Goal: Task Accomplishment & Management: Complete application form

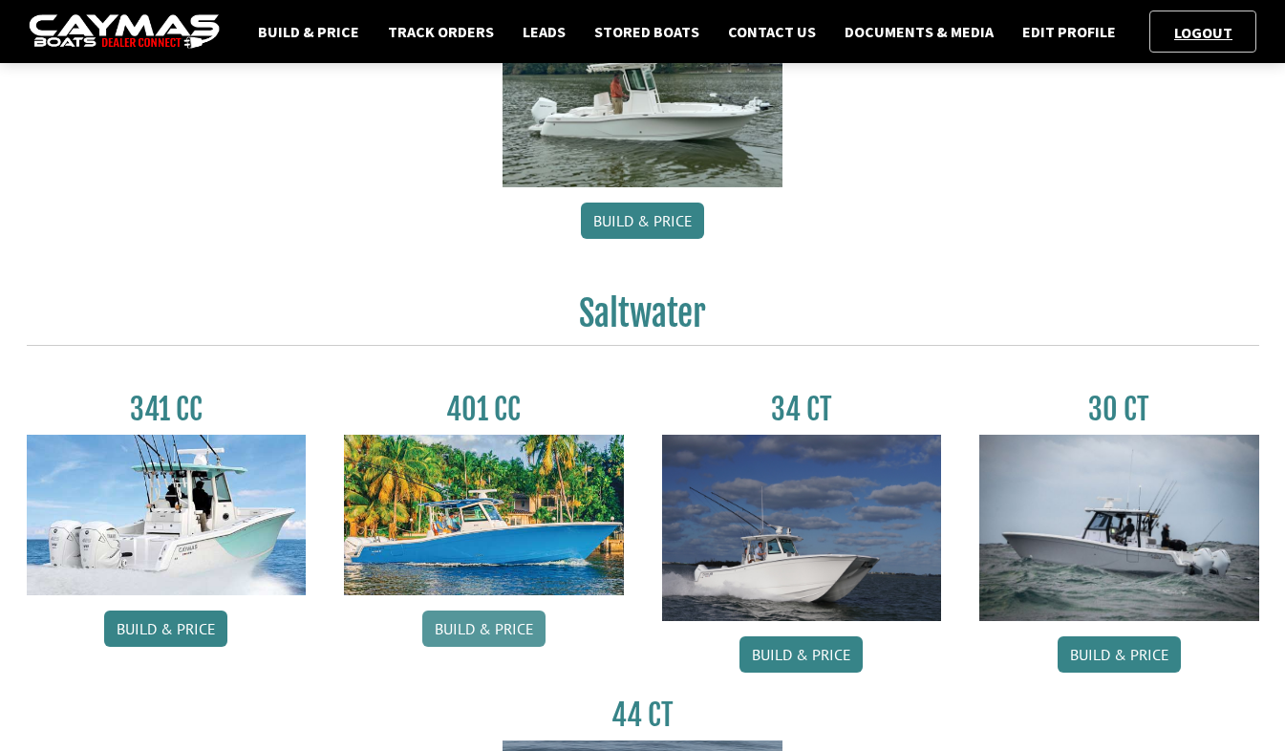
scroll to position [860, 0]
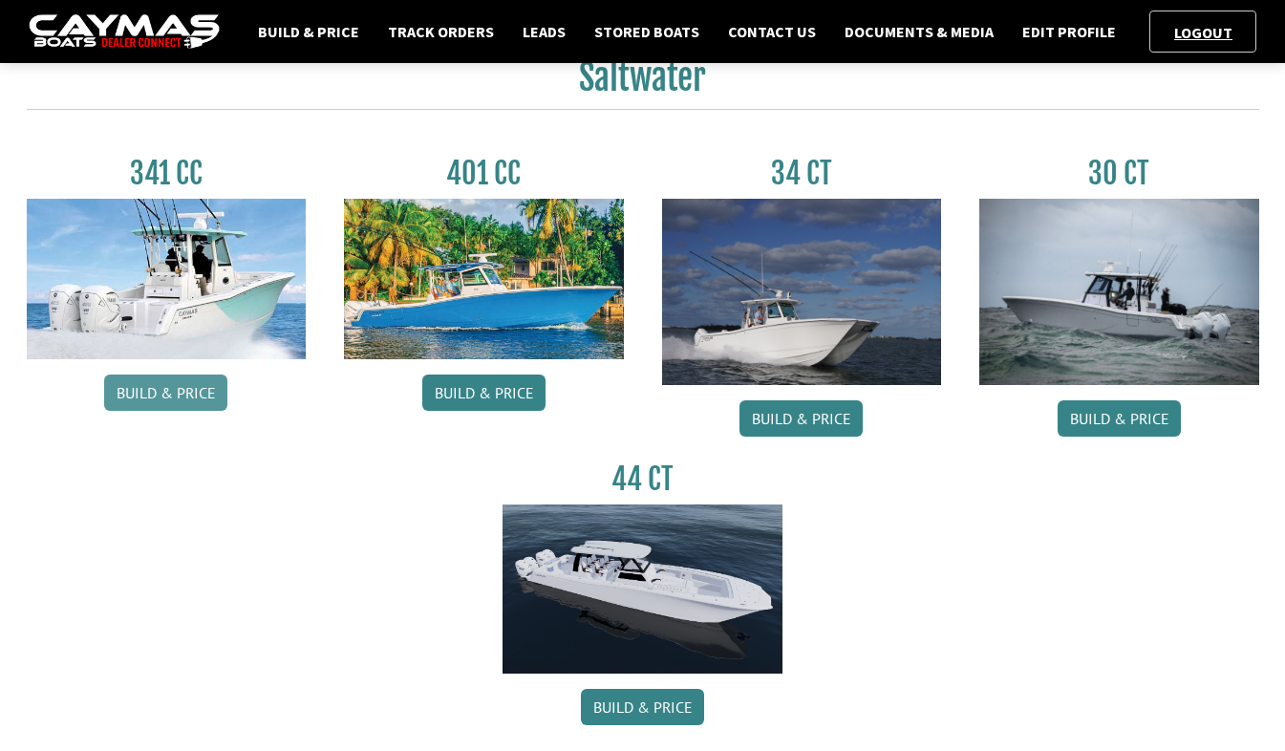
click at [170, 400] on link "Build & Price" at bounding box center [165, 392] width 123 height 36
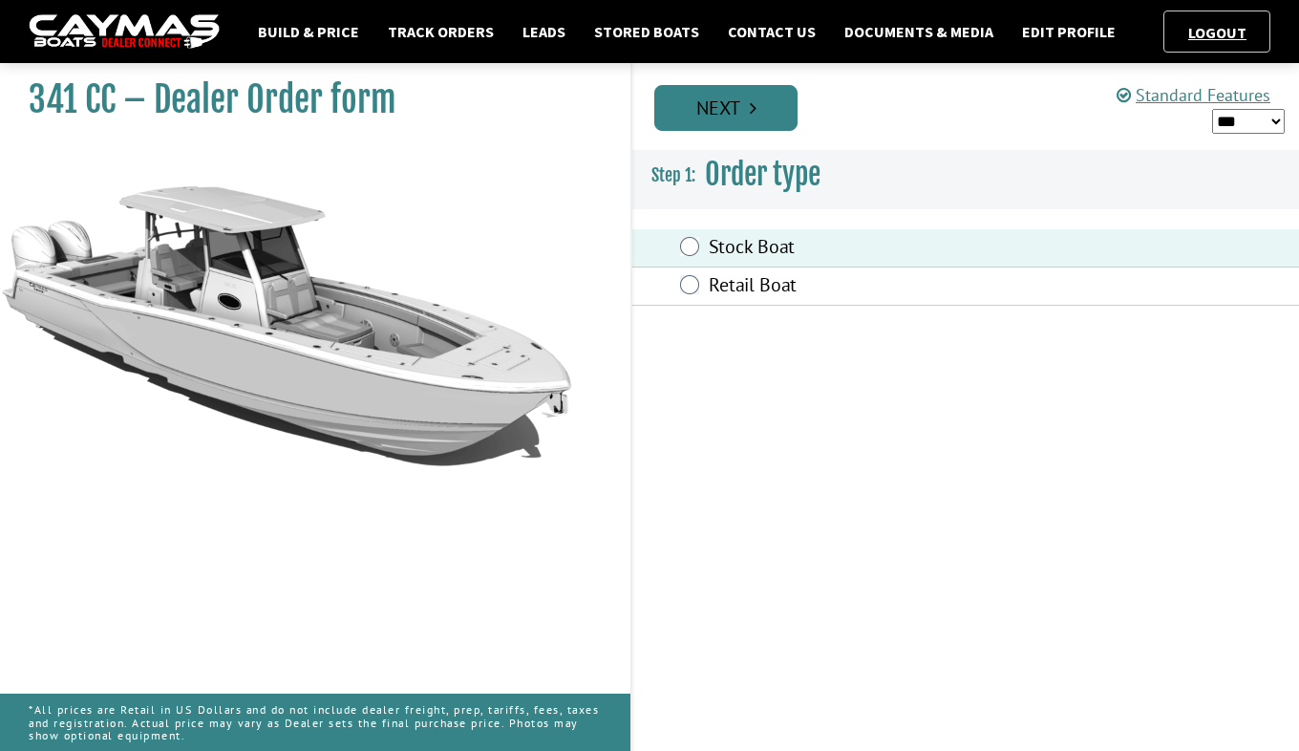
click at [731, 111] on link "Next" at bounding box center [725, 108] width 143 height 46
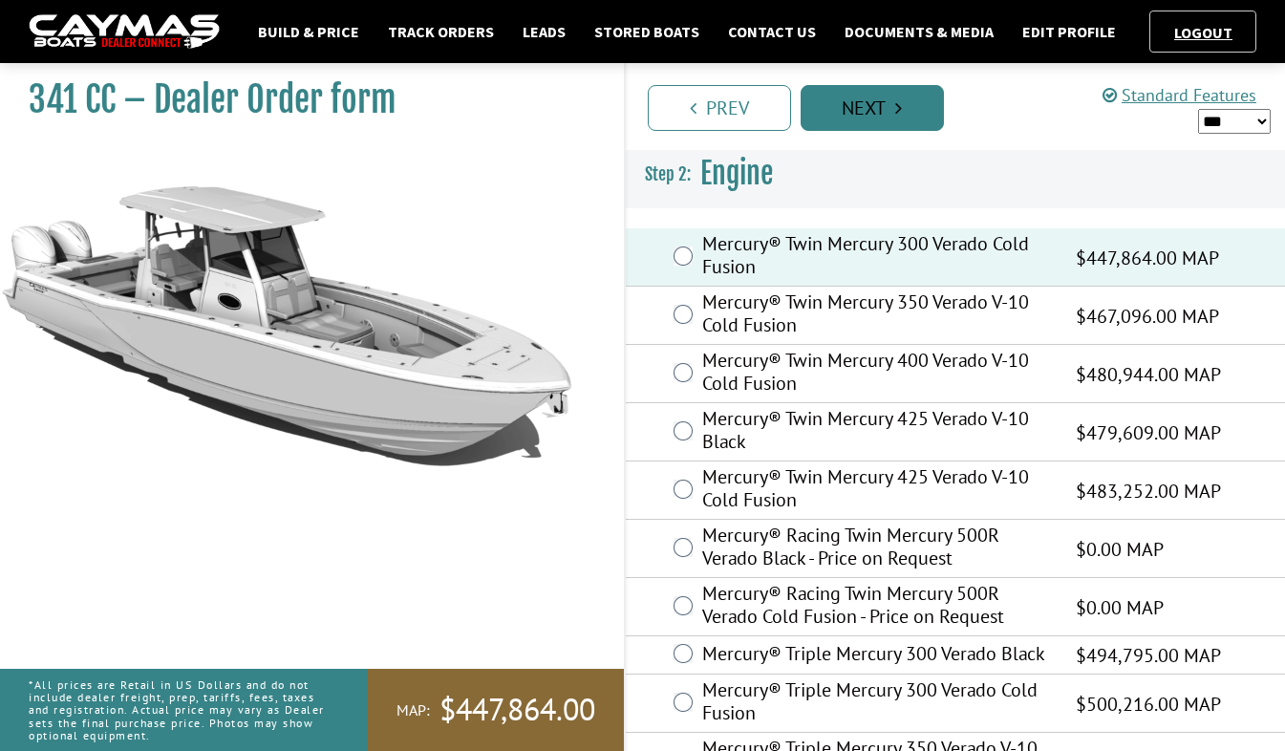
click at [889, 125] on link "Next" at bounding box center [871, 108] width 143 height 46
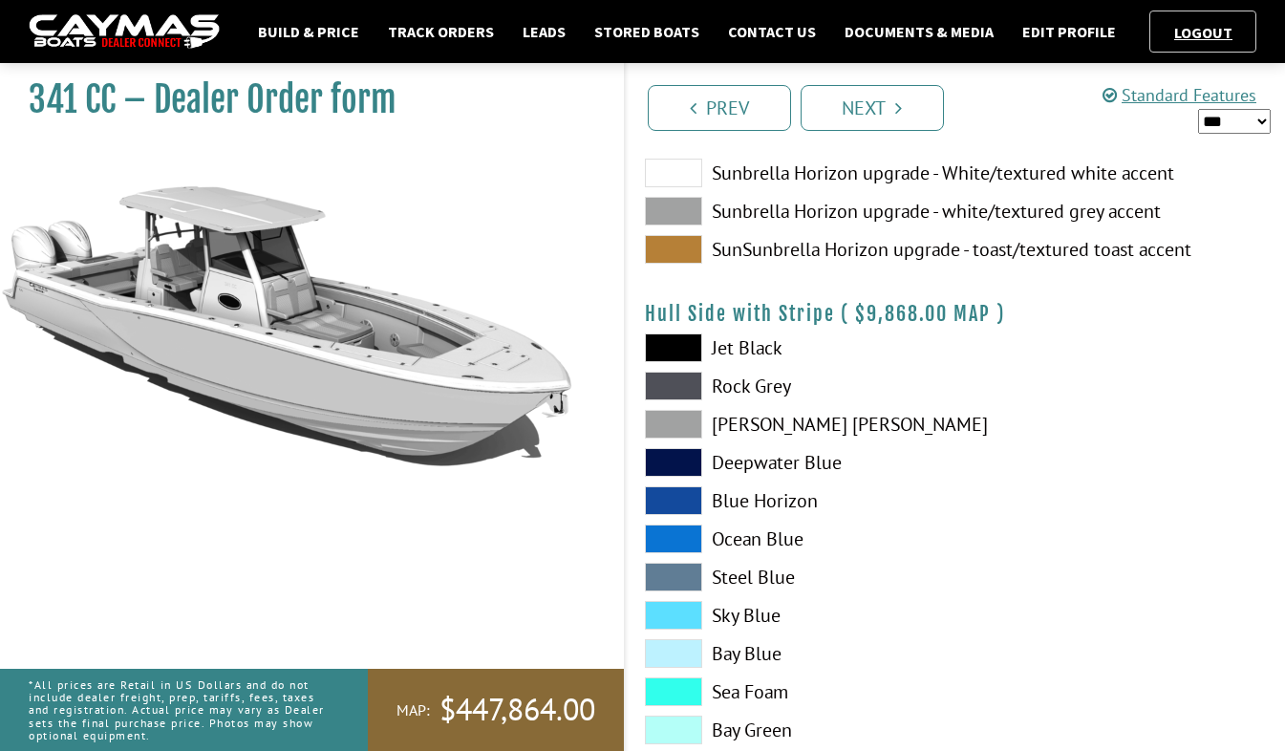
scroll to position [287, 0]
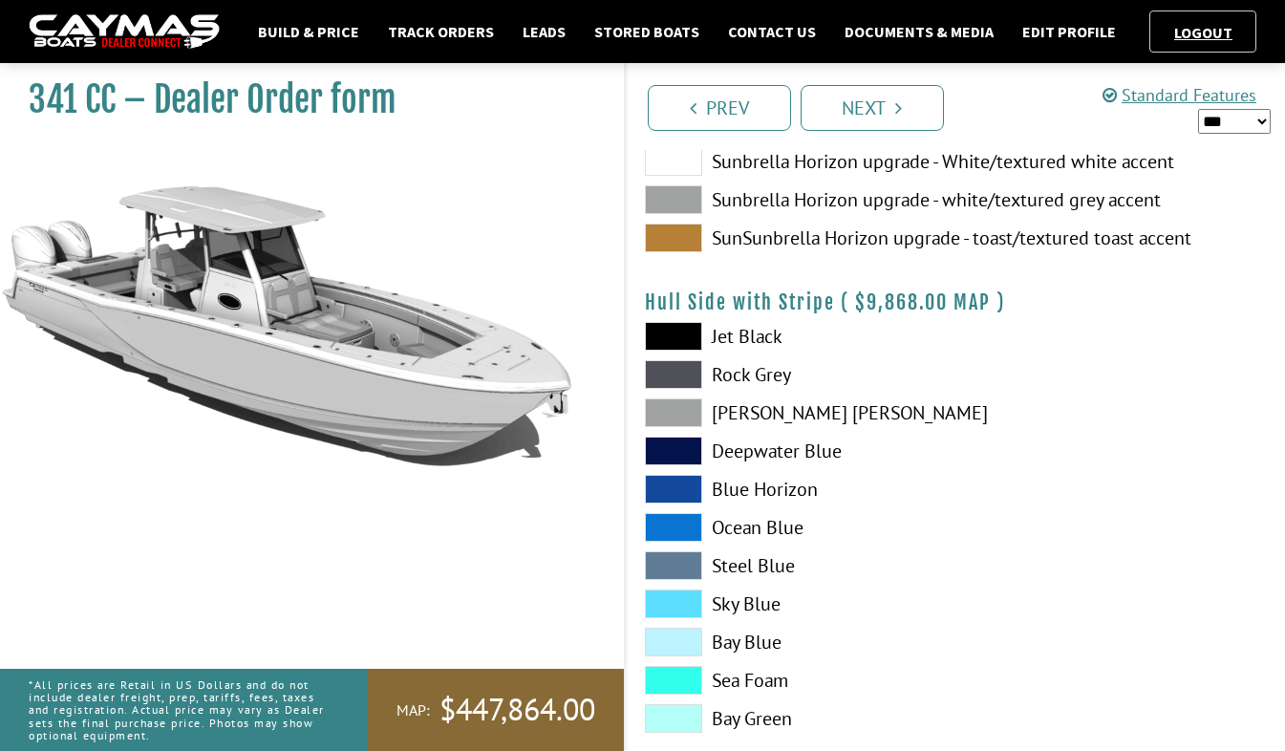
click at [672, 325] on span at bounding box center [673, 336] width 57 height 29
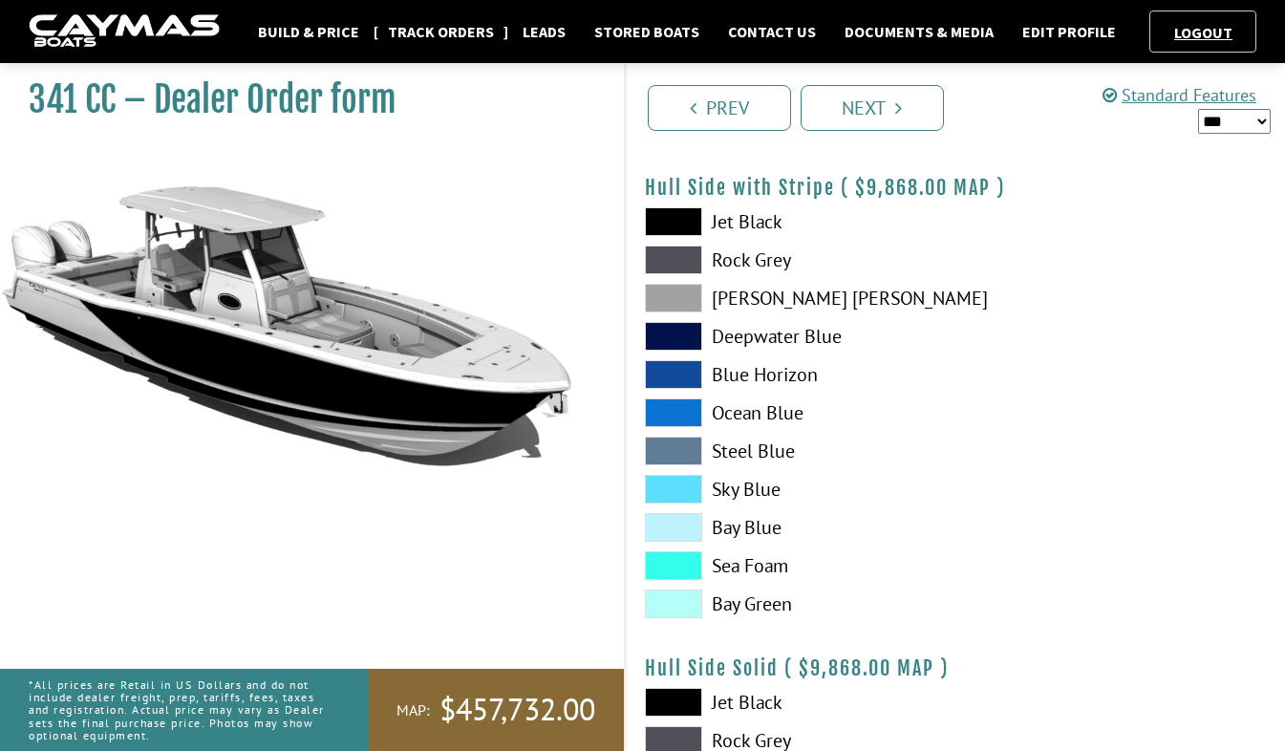
scroll to position [0, 0]
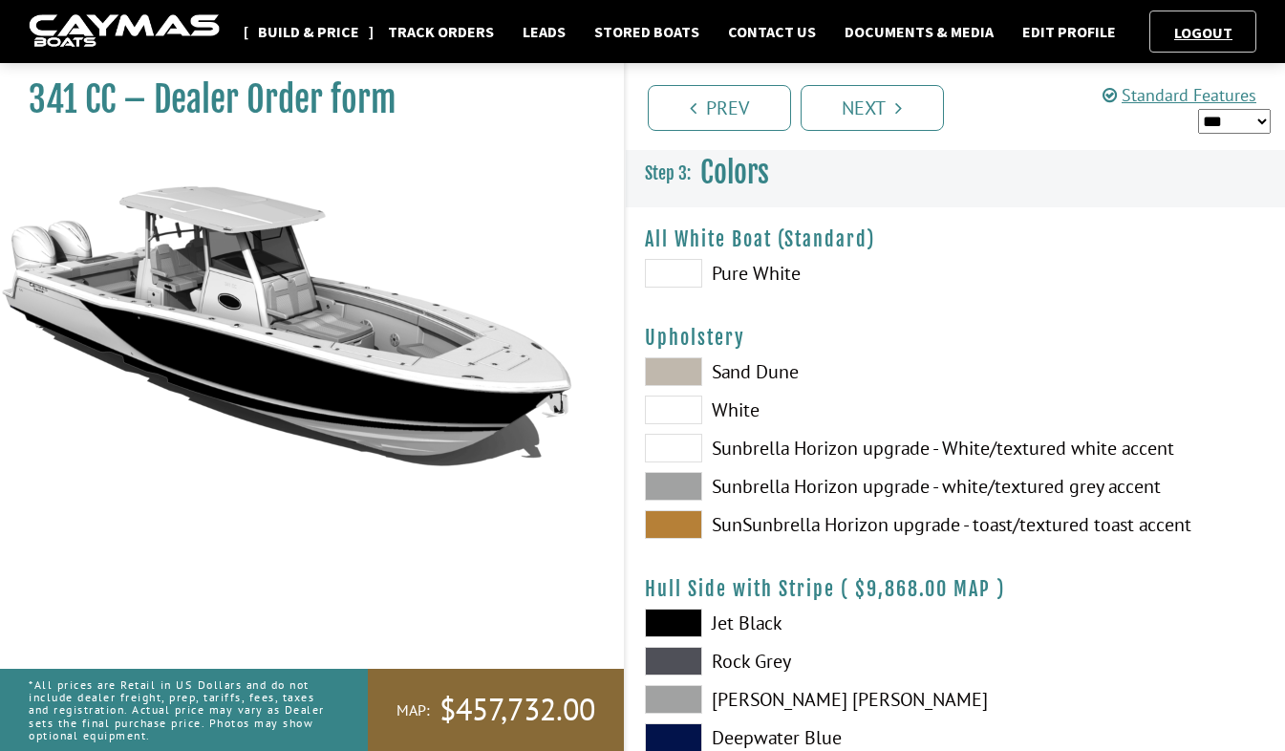
click at [312, 36] on link "Build & Price" at bounding box center [308, 31] width 120 height 25
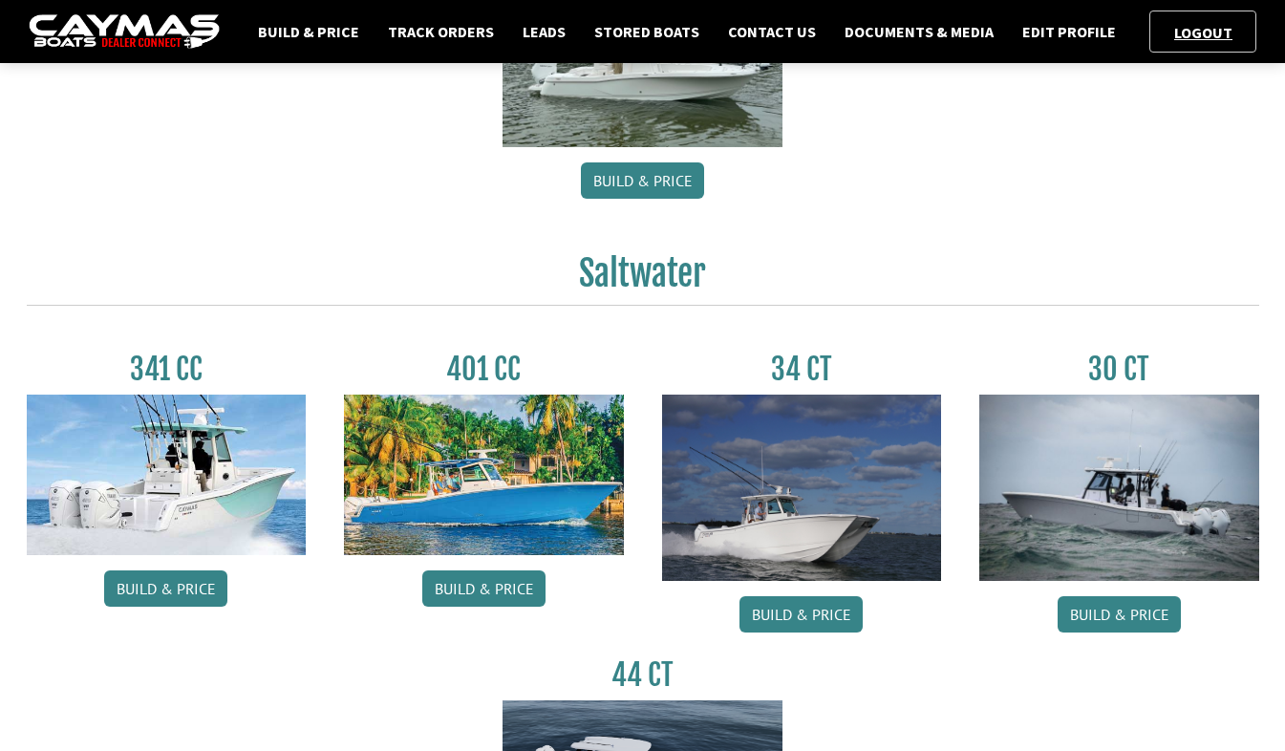
scroll to position [669, 0]
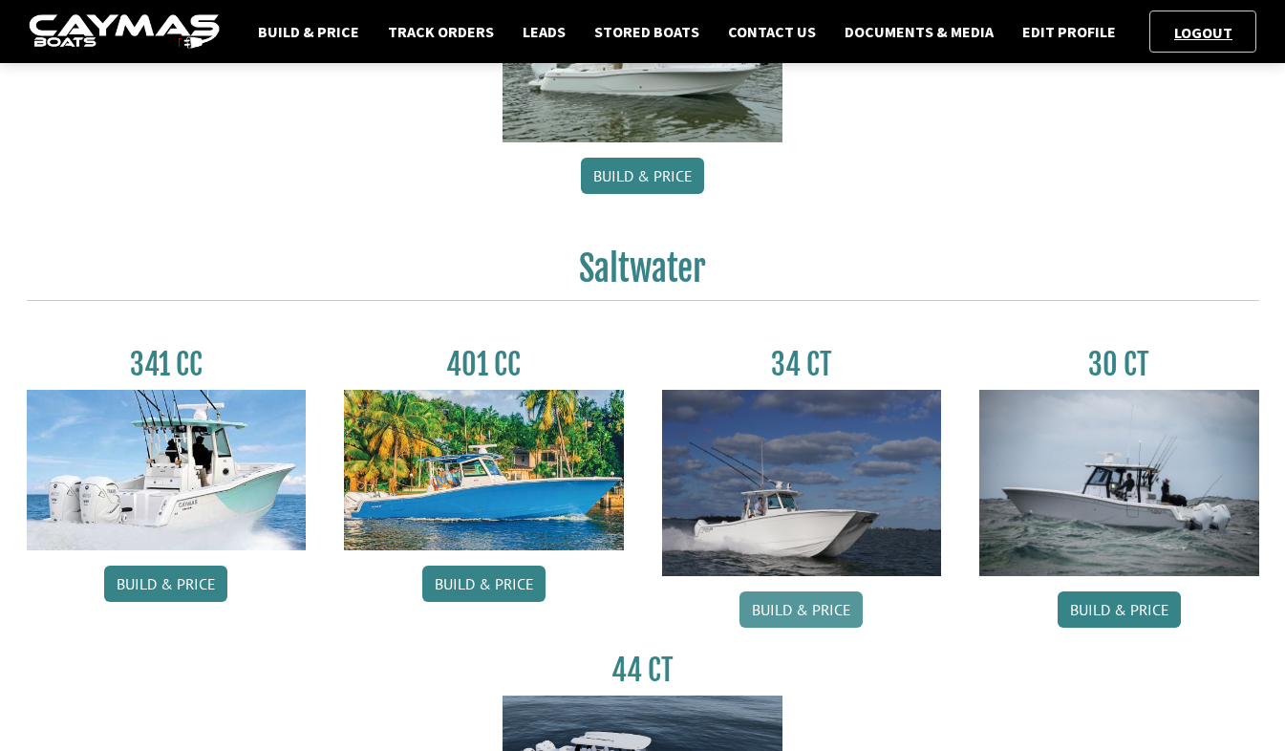
click at [792, 613] on link "Build & Price" at bounding box center [800, 609] width 123 height 36
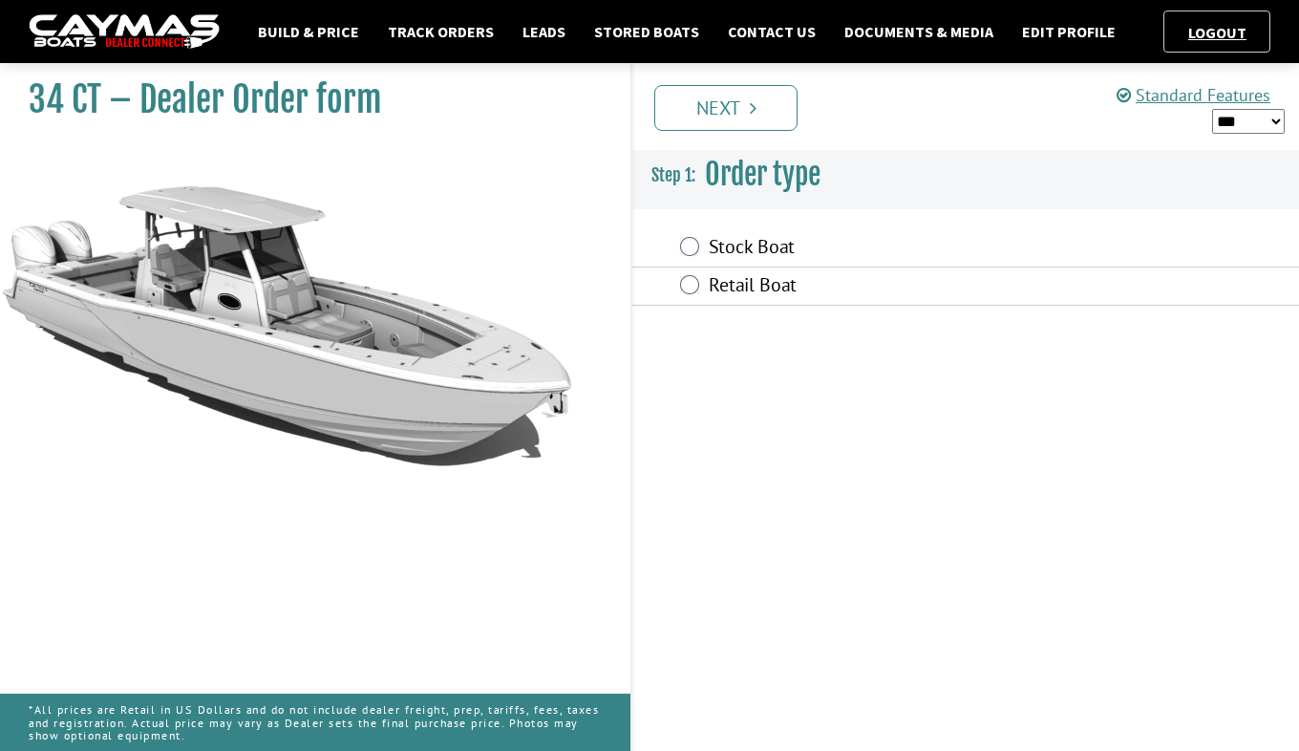
click at [733, 245] on label "Stock Boat" at bounding box center [886, 249] width 354 height 28
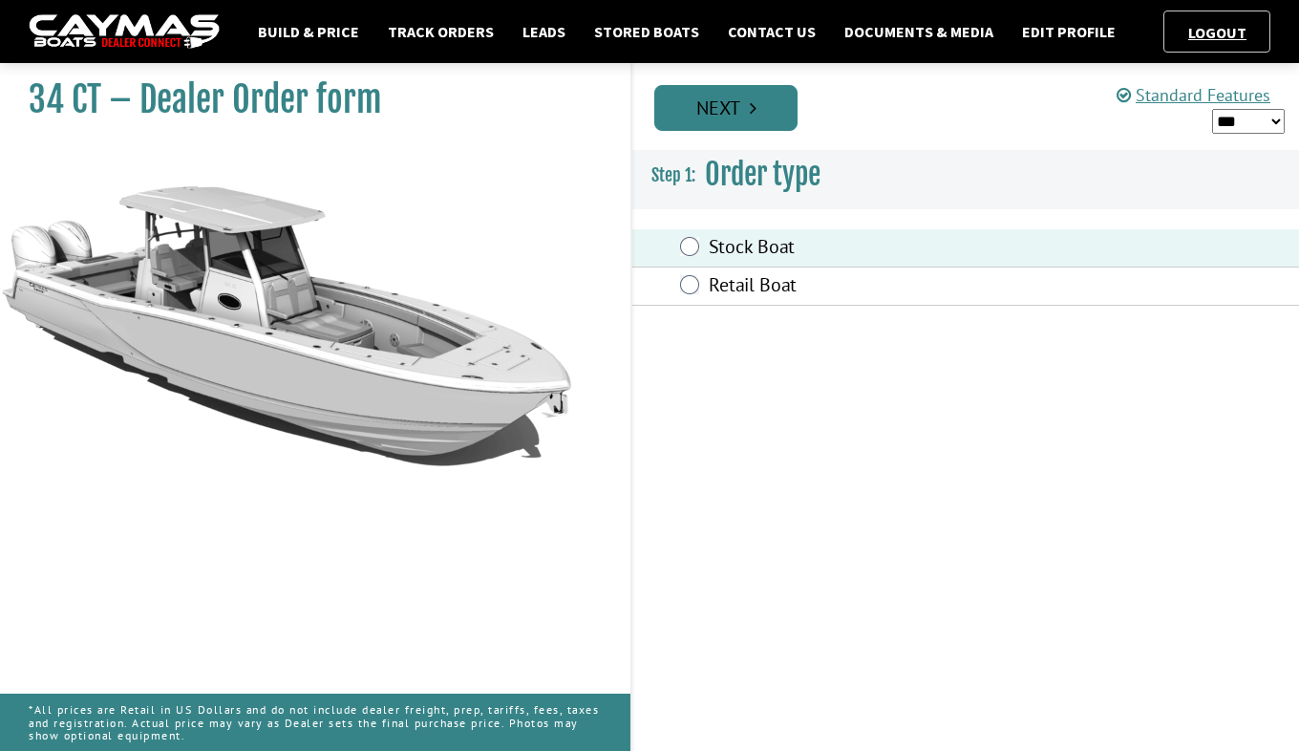
click at [744, 105] on link "Next" at bounding box center [725, 108] width 143 height 46
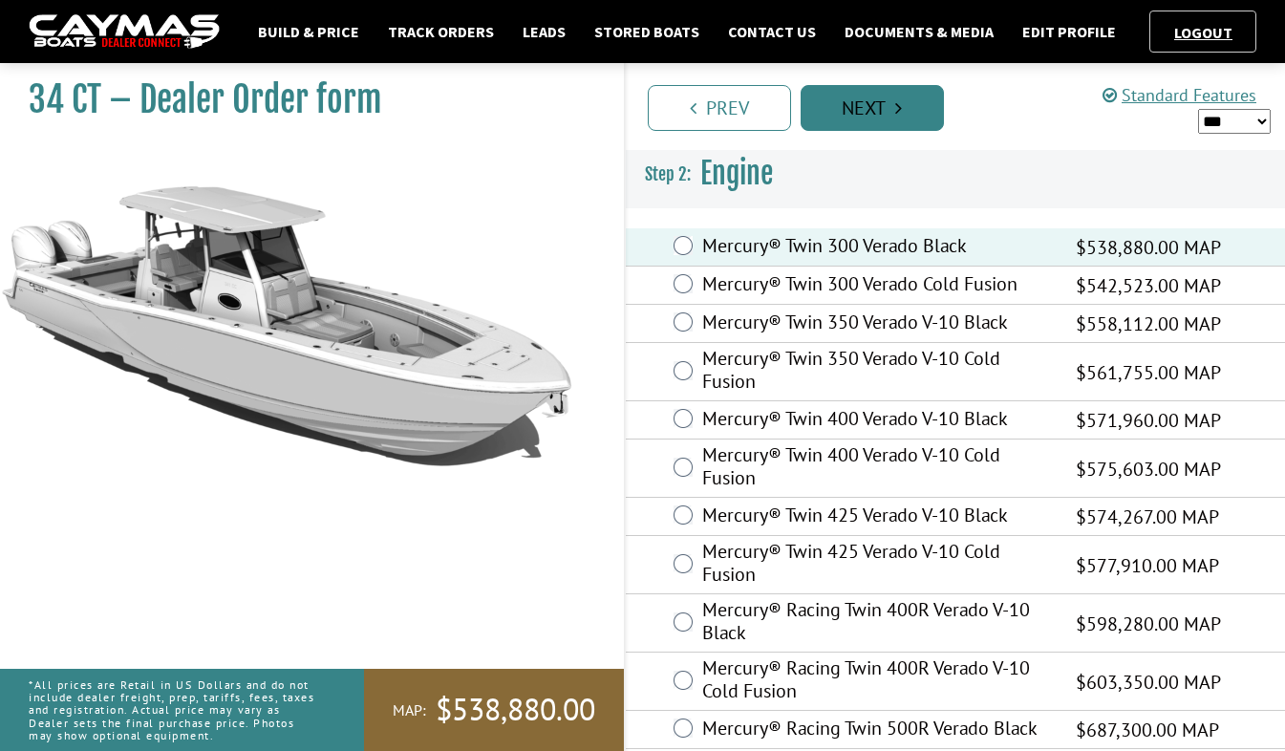
click at [869, 113] on link "Next" at bounding box center [871, 108] width 143 height 46
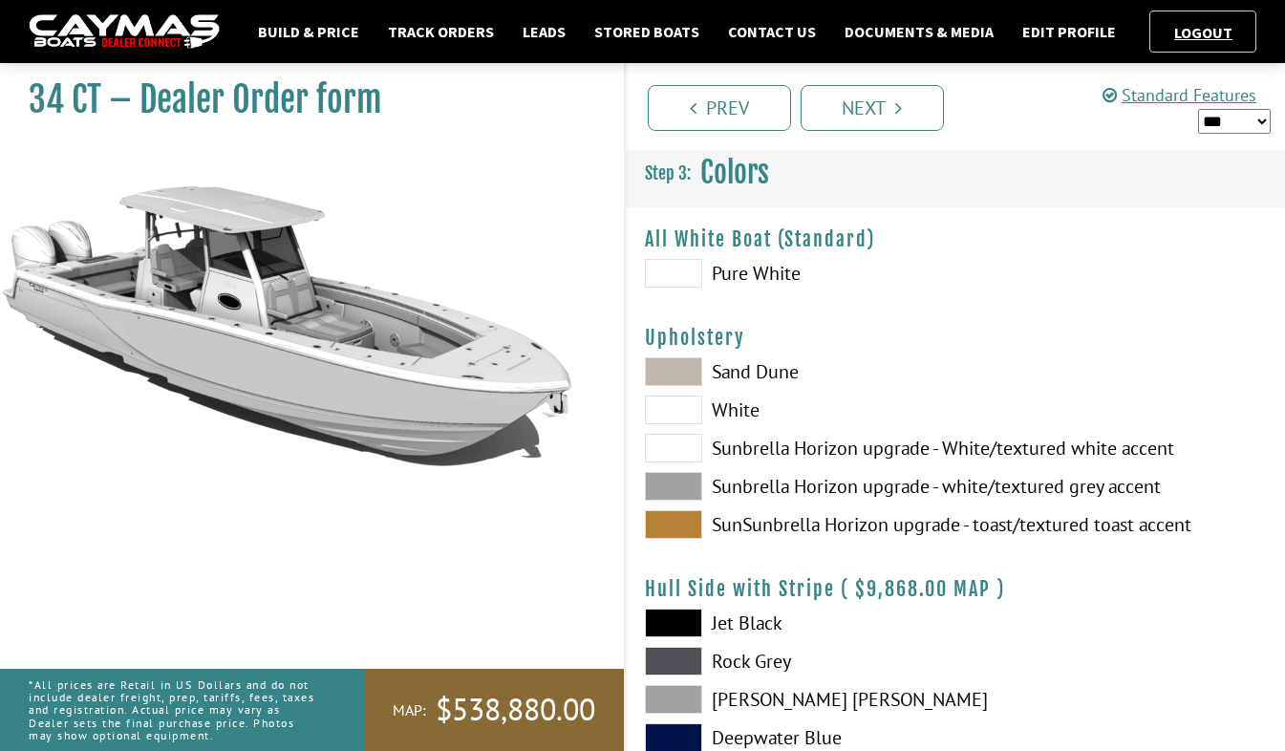
click at [671, 625] on span at bounding box center [673, 622] width 57 height 29
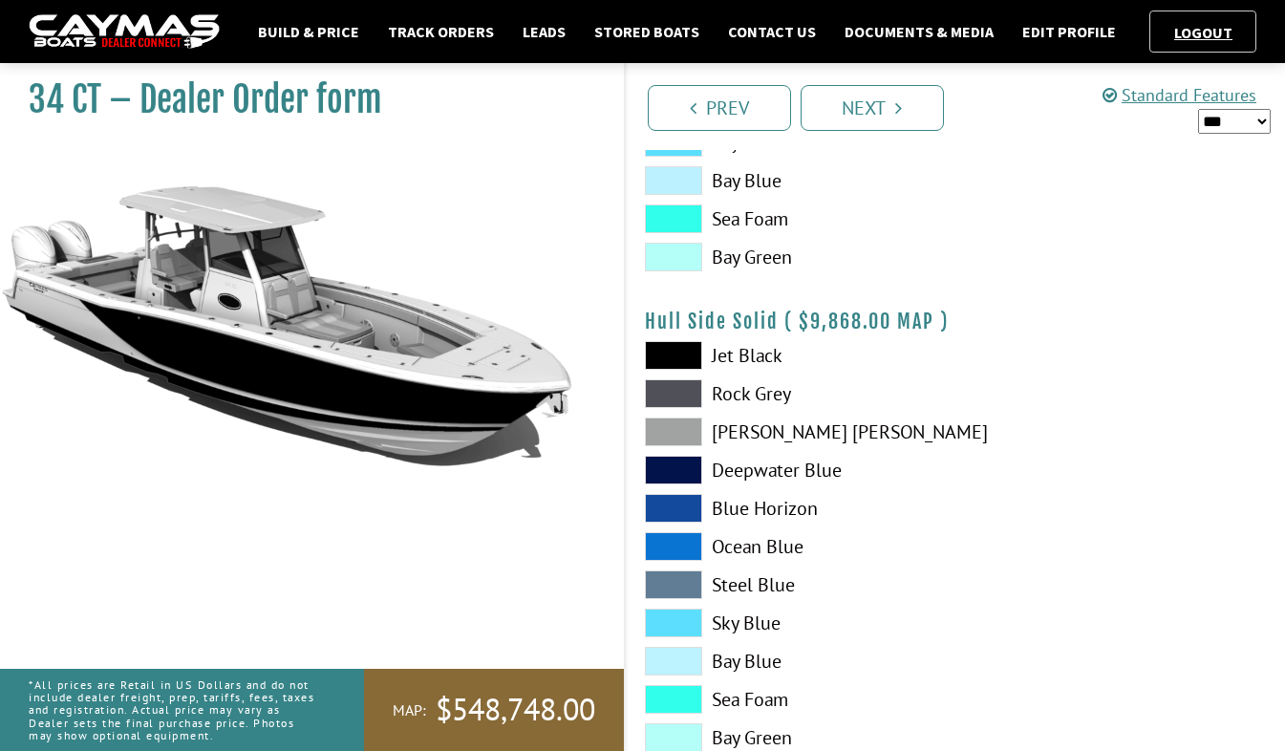
scroll to position [860, 0]
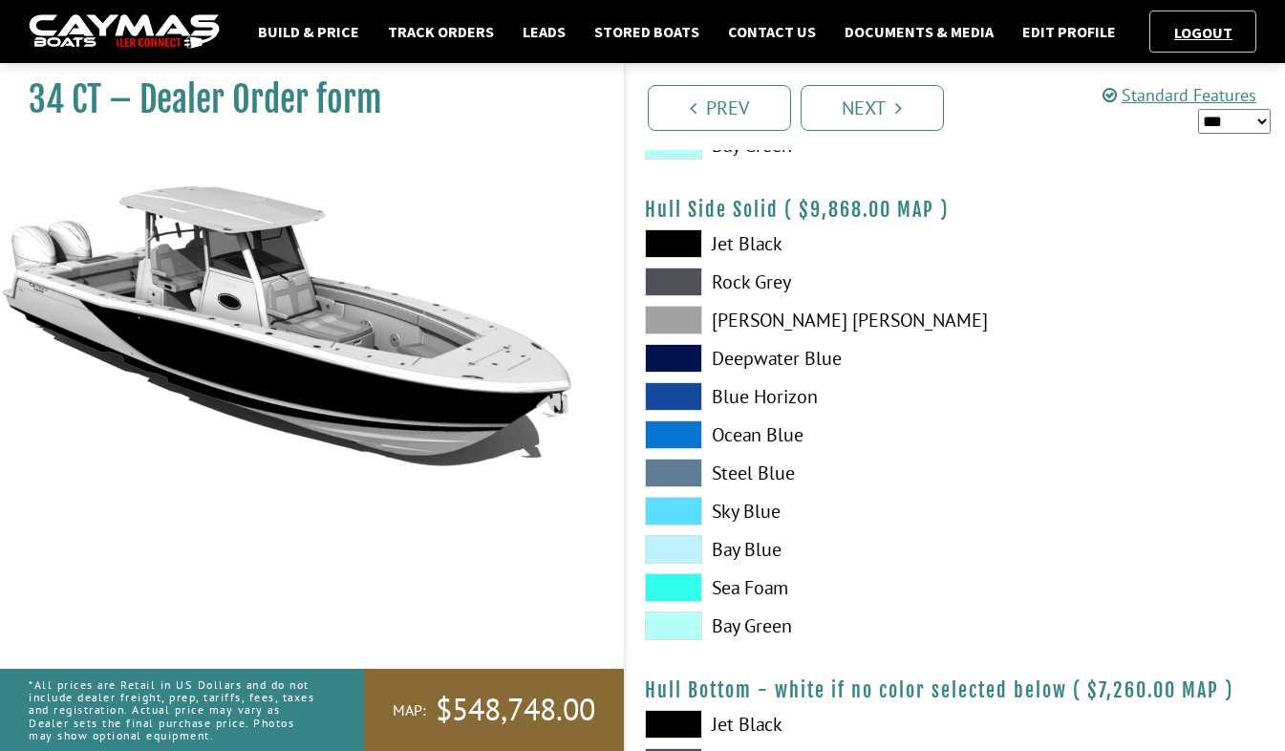
click at [673, 393] on span at bounding box center [673, 396] width 57 height 29
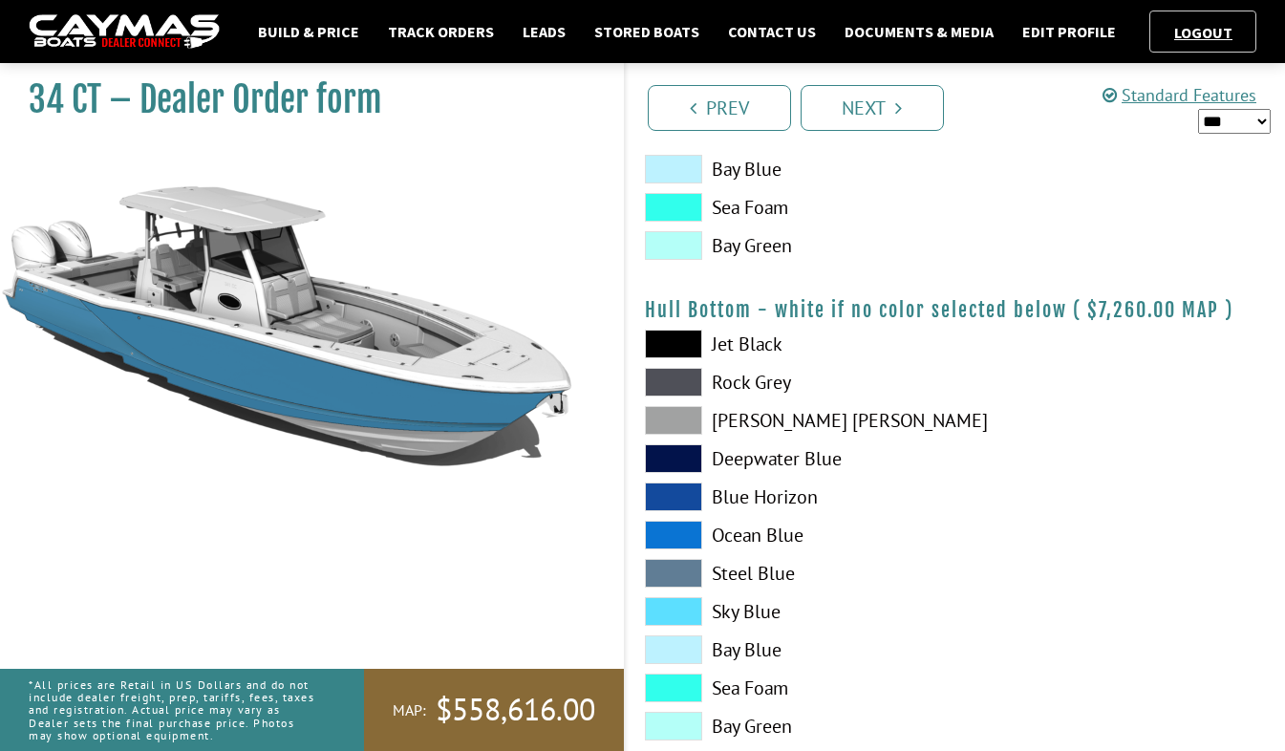
scroll to position [1242, 0]
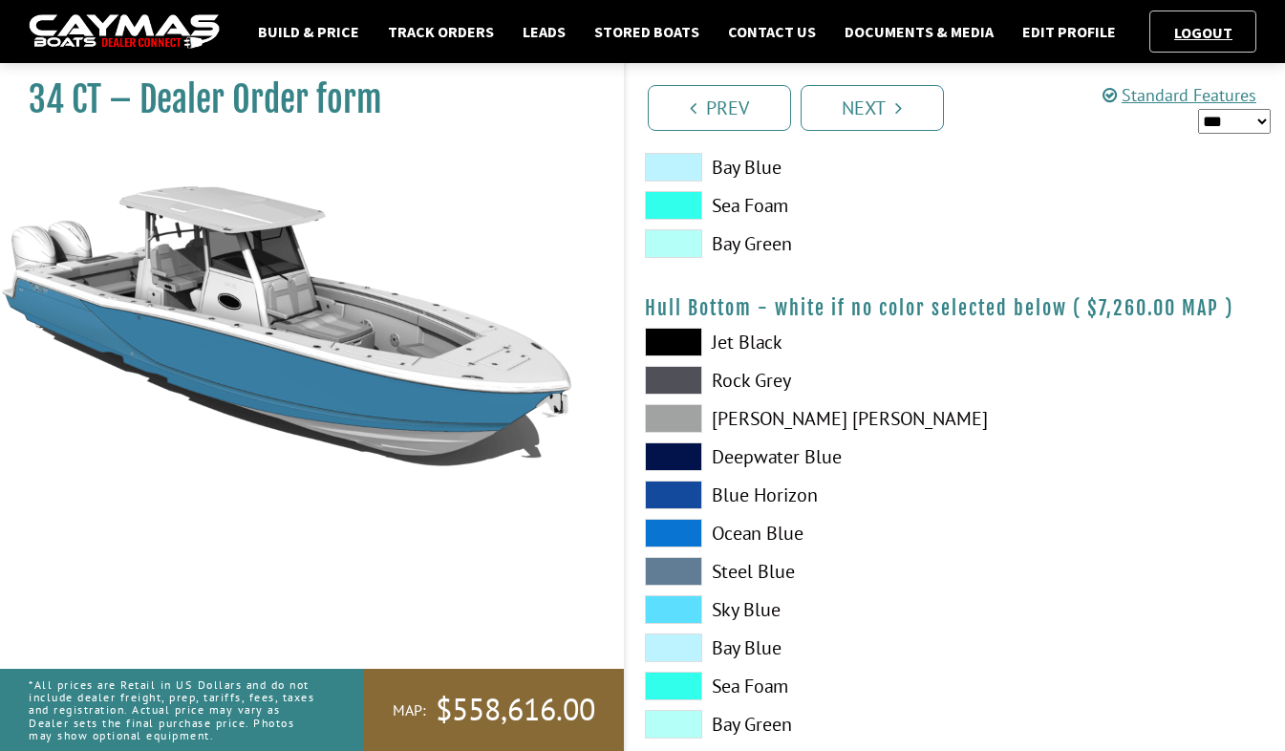
click at [670, 534] on span at bounding box center [673, 533] width 57 height 29
click at [674, 534] on span at bounding box center [673, 533] width 57 height 29
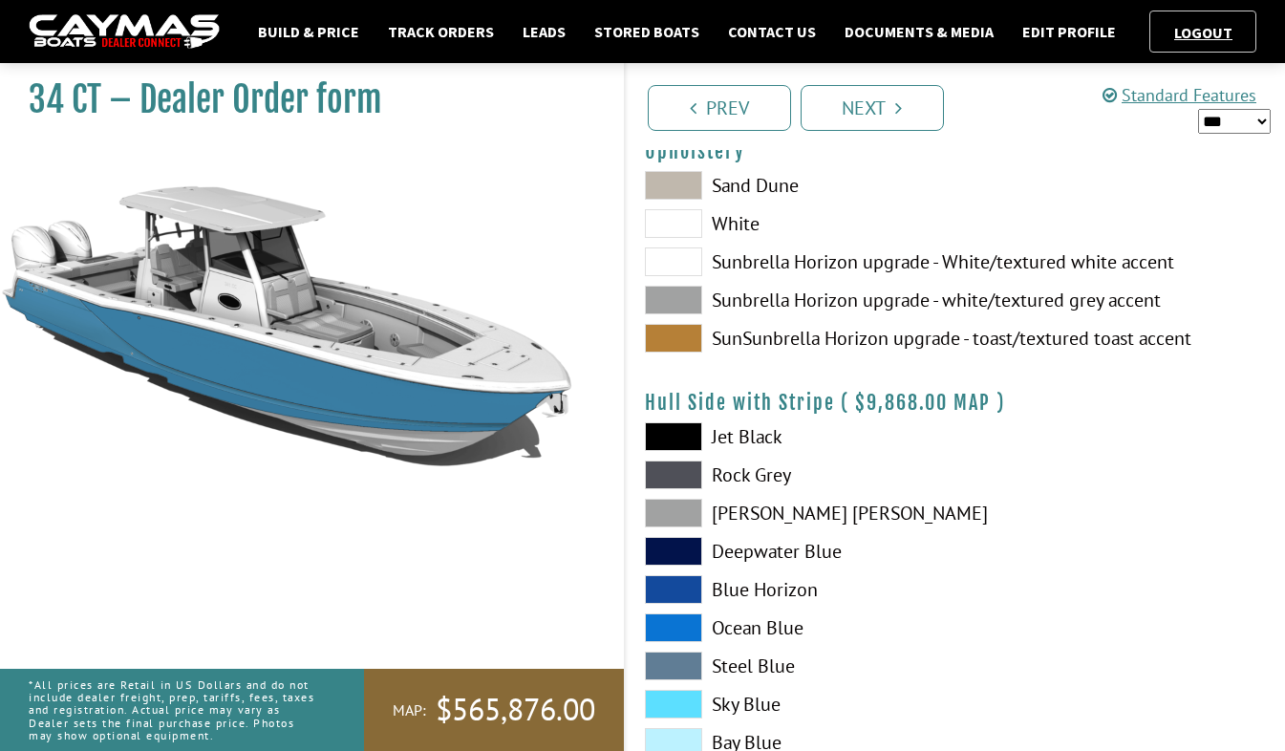
scroll to position [0, 0]
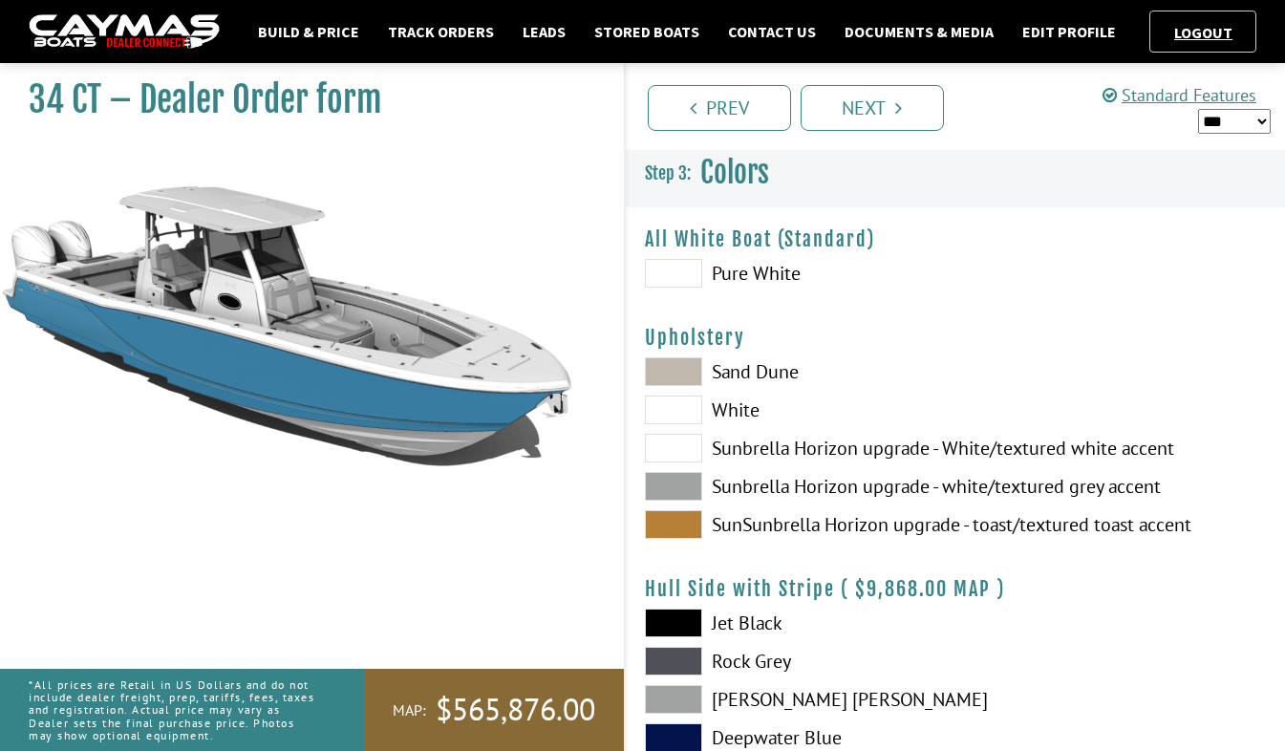
click at [667, 529] on span at bounding box center [673, 524] width 57 height 29
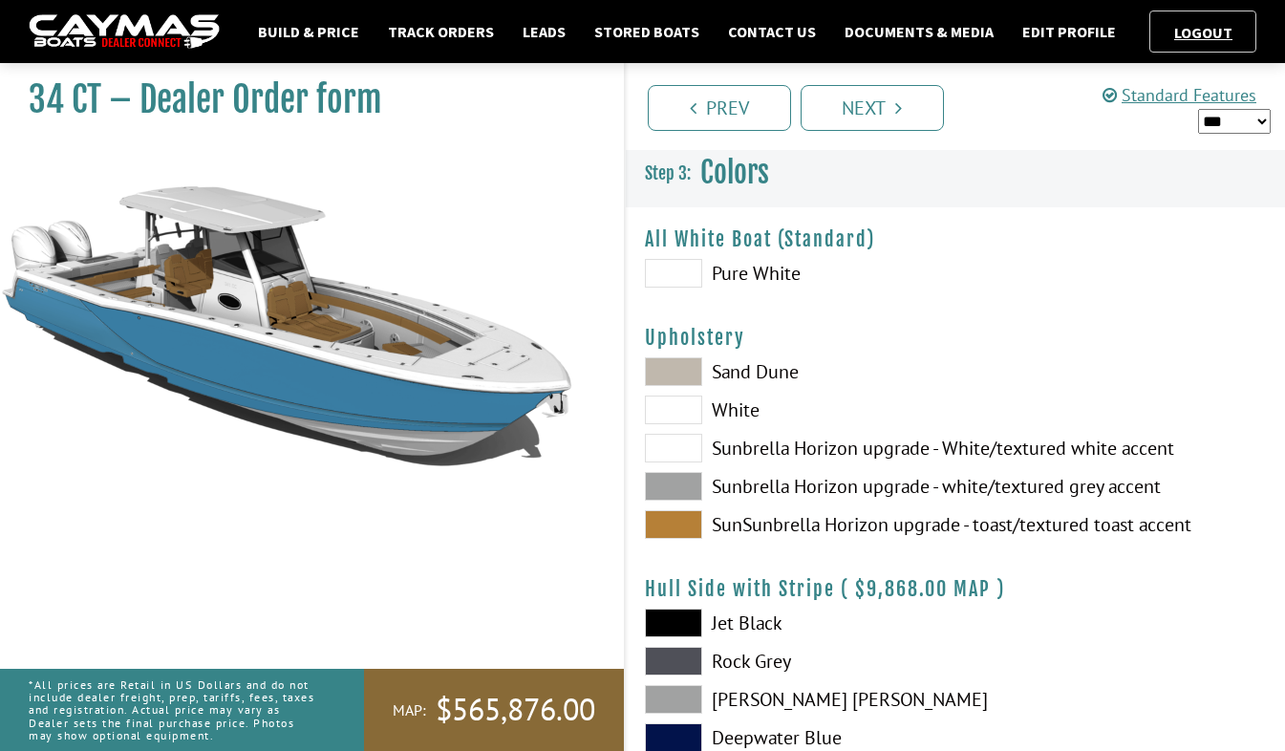
click at [688, 481] on span at bounding box center [673, 486] width 57 height 29
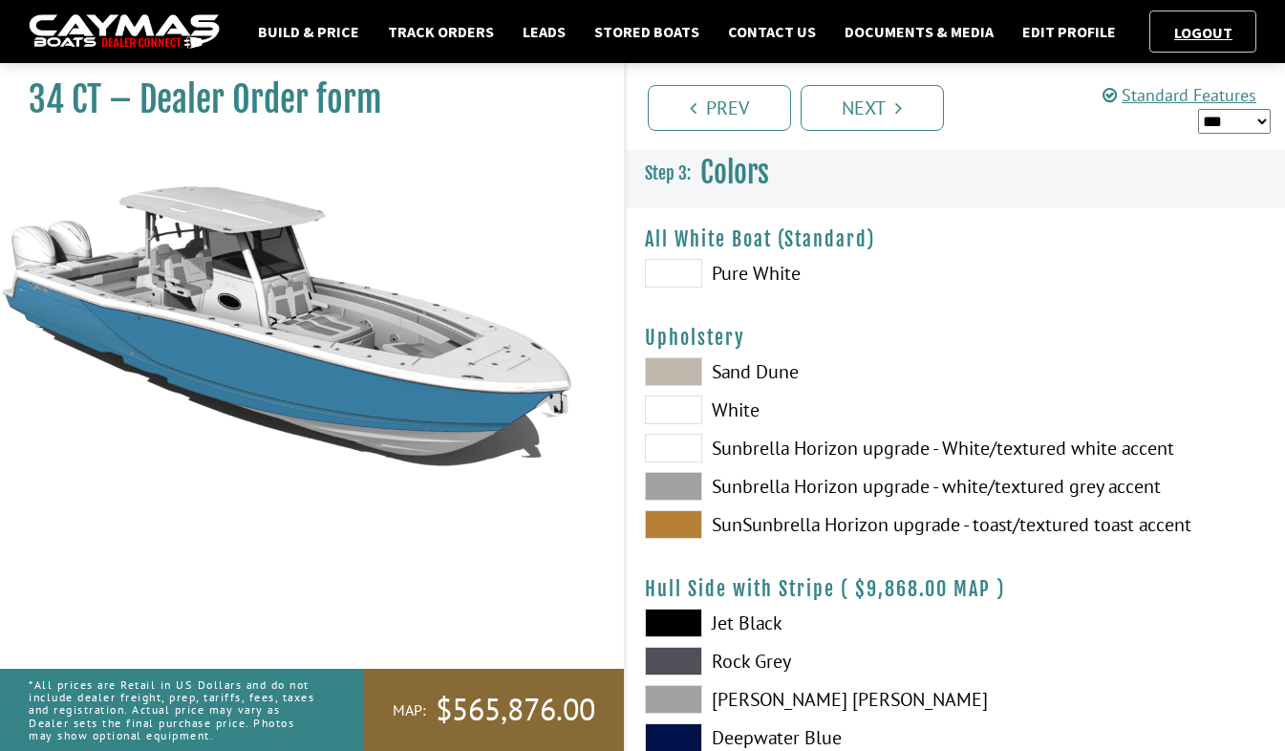
click at [685, 449] on span at bounding box center [673, 448] width 57 height 29
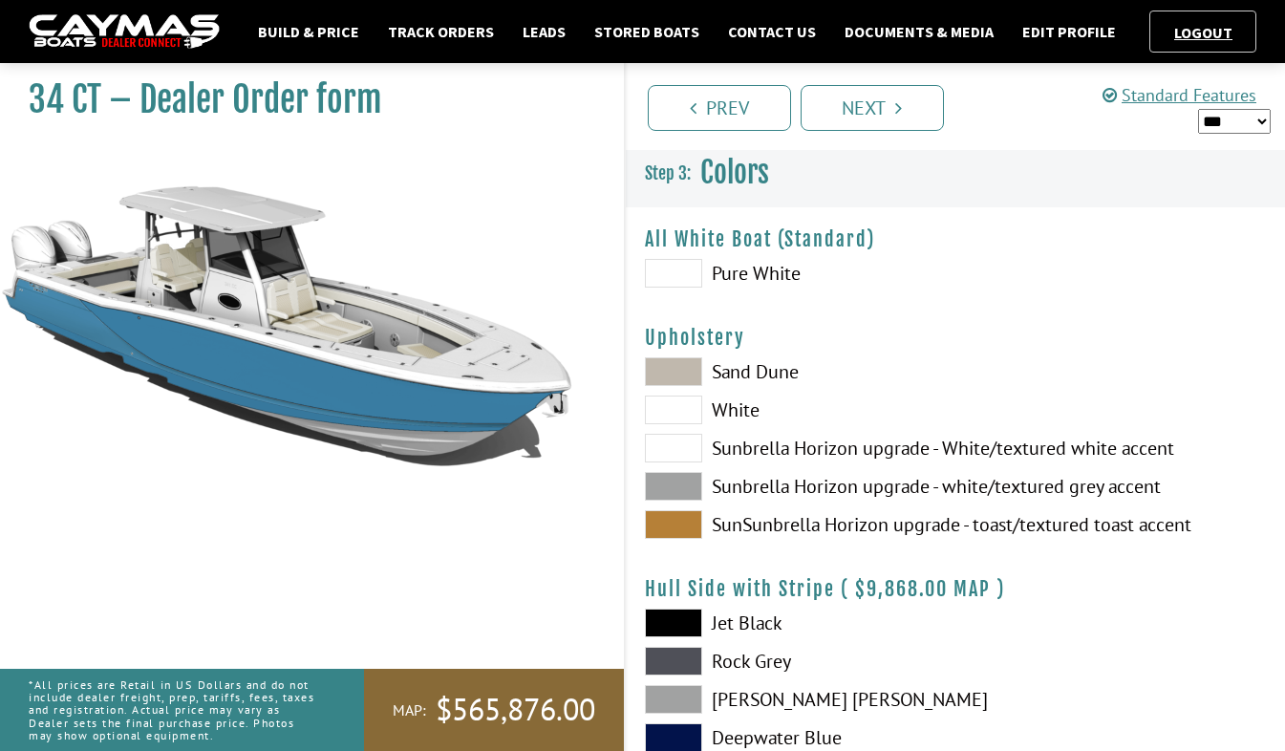
click at [683, 415] on span at bounding box center [673, 409] width 57 height 29
click at [674, 370] on span at bounding box center [673, 371] width 57 height 29
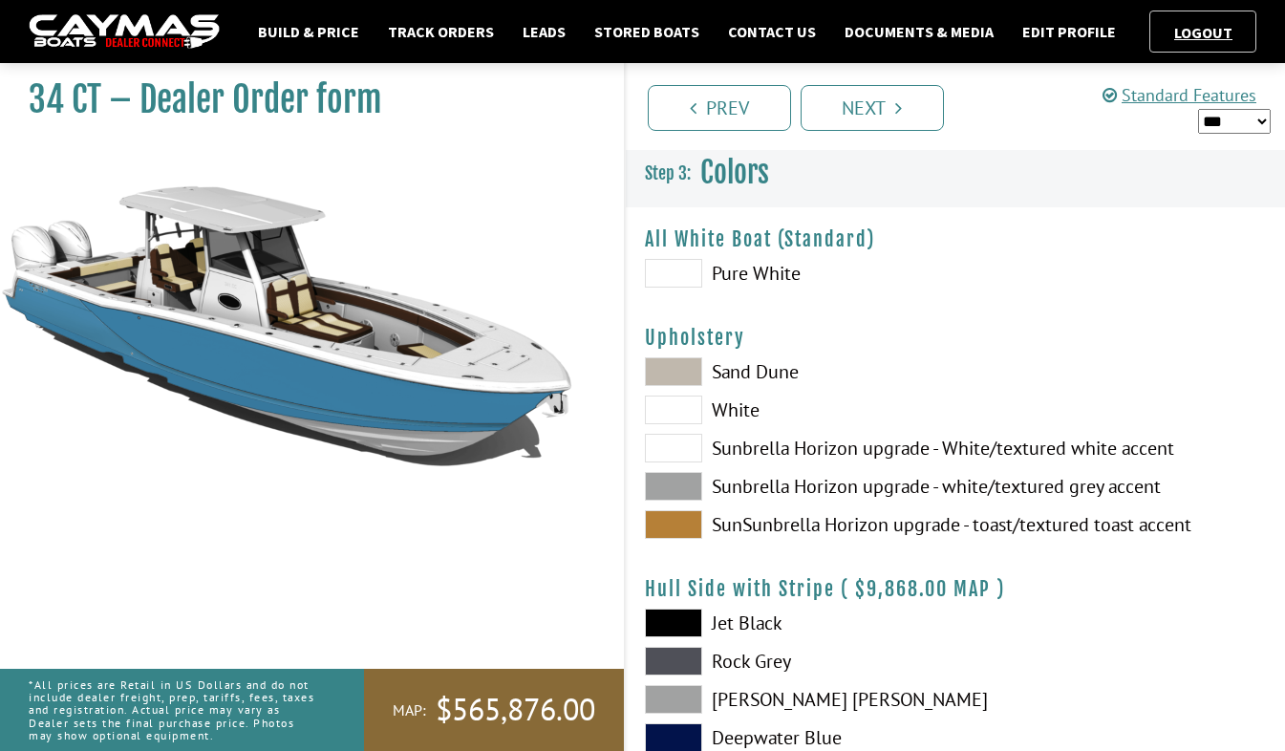
click at [690, 278] on span at bounding box center [673, 273] width 57 height 29
click at [691, 418] on span at bounding box center [673, 409] width 57 height 29
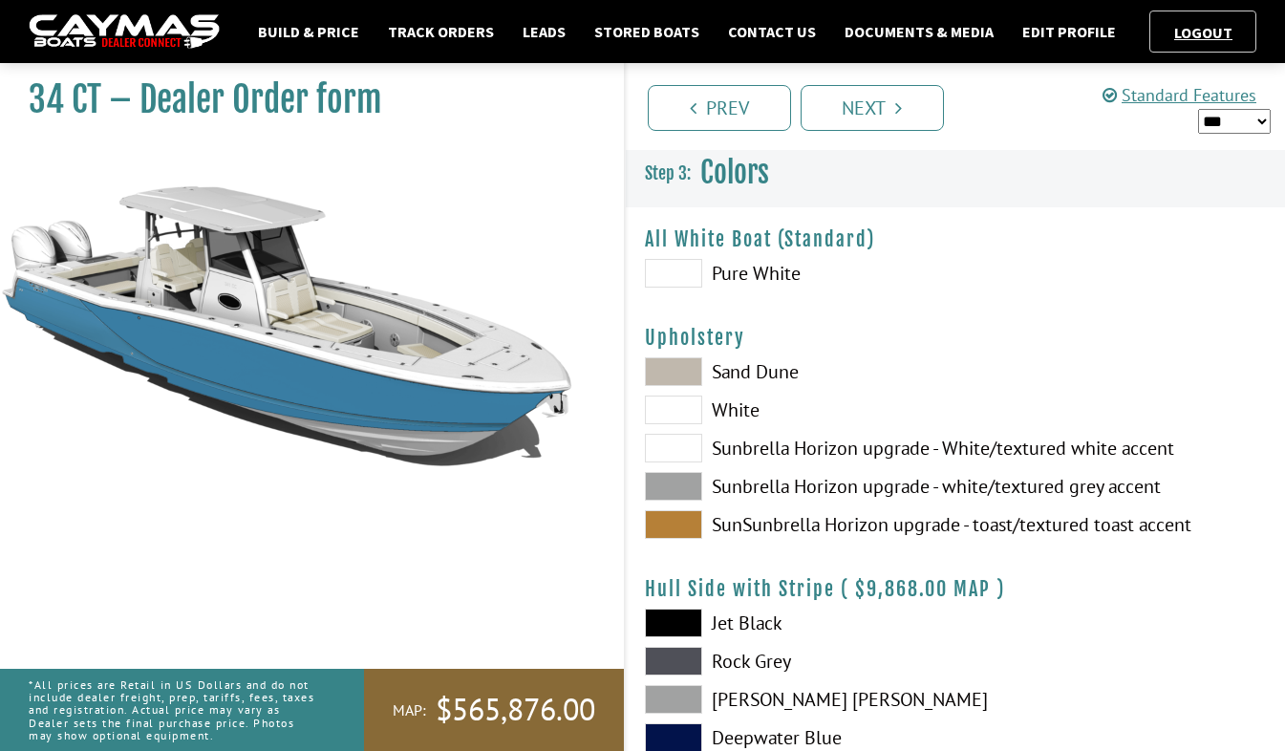
click at [673, 286] on span at bounding box center [673, 273] width 57 height 29
click at [673, 275] on span at bounding box center [673, 273] width 57 height 29
click at [685, 629] on span at bounding box center [673, 622] width 57 height 29
click at [682, 628] on span at bounding box center [673, 622] width 57 height 29
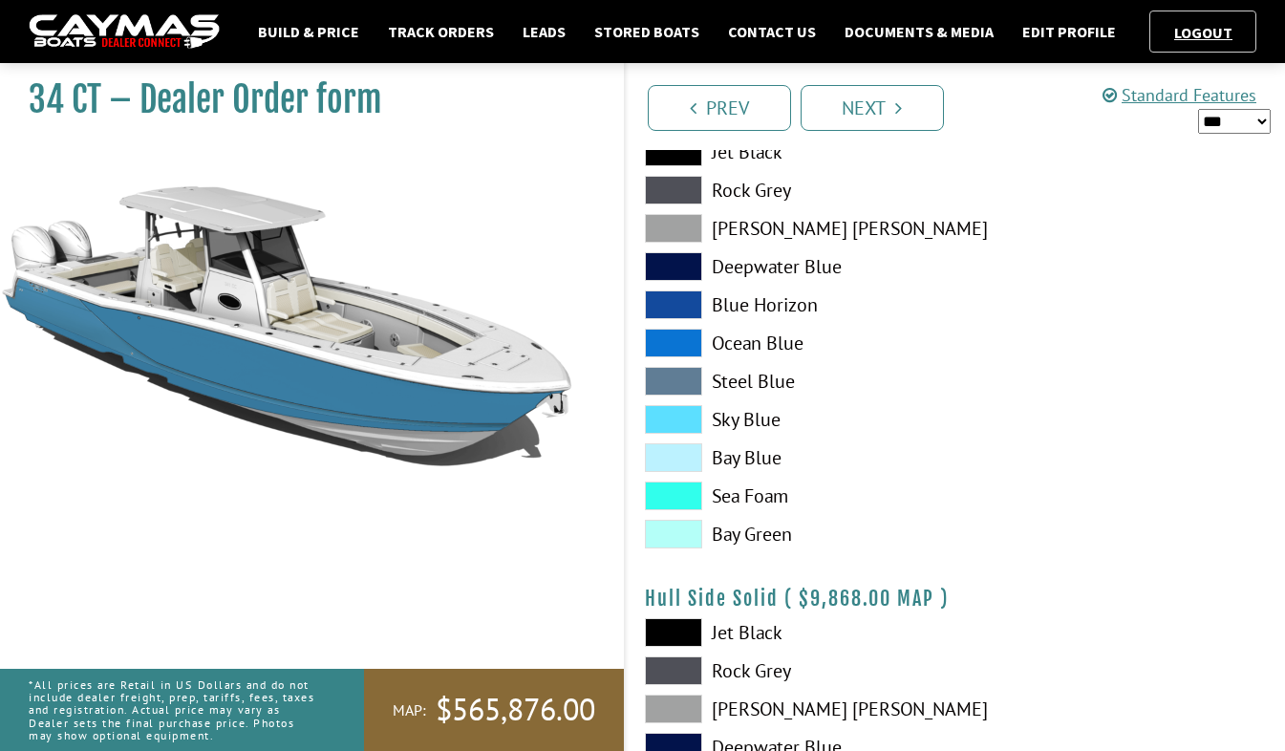
scroll to position [478, 0]
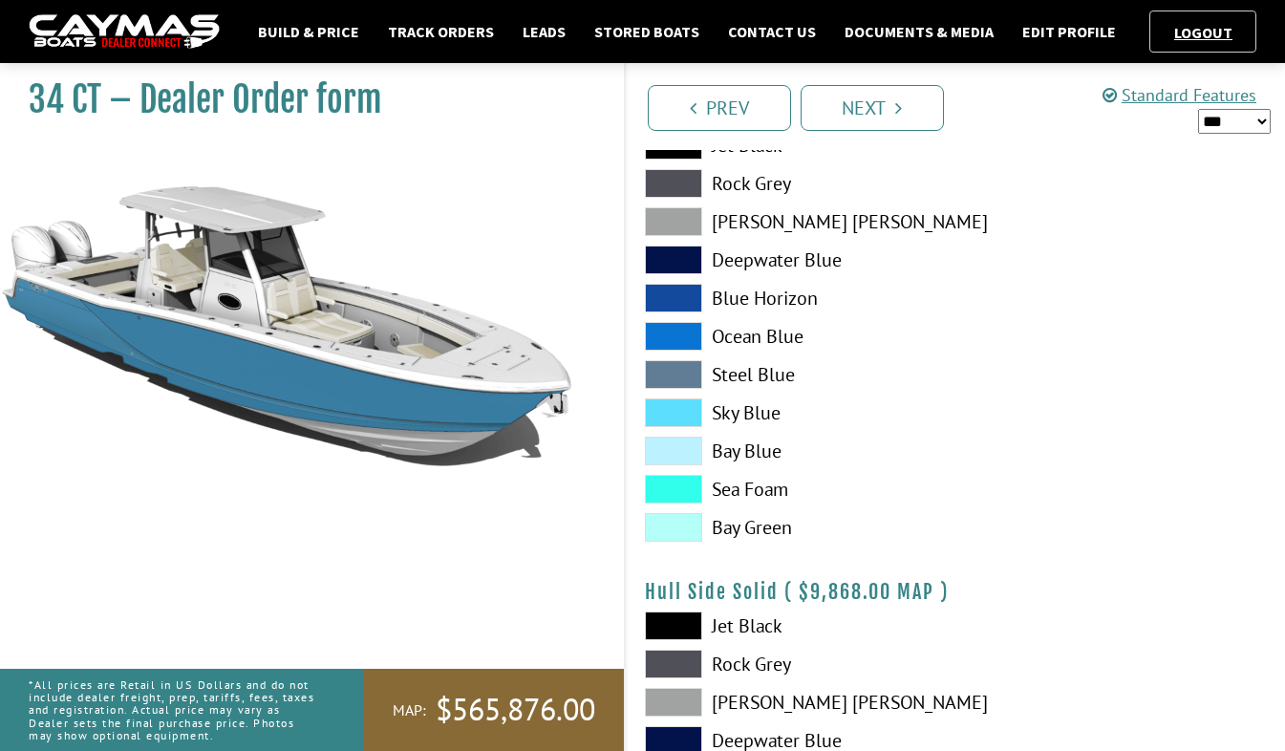
click at [679, 440] on span at bounding box center [673, 451] width 57 height 29
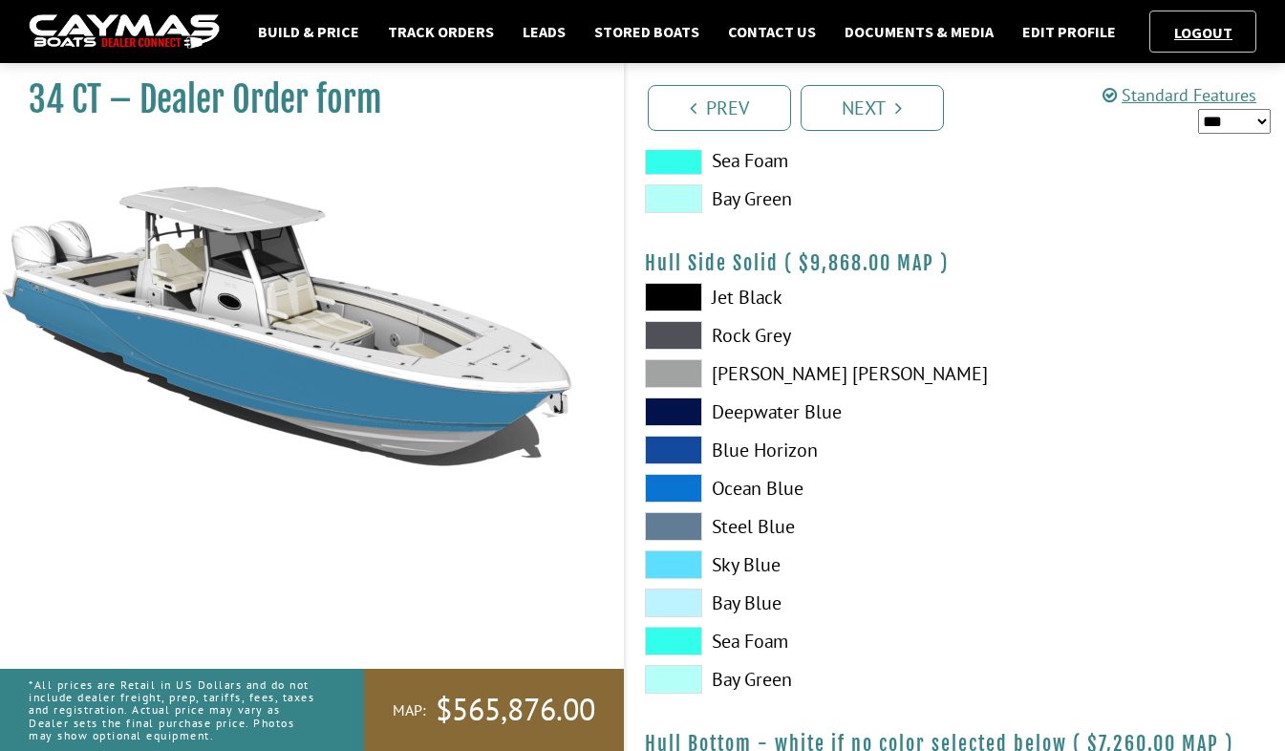
scroll to position [860, 0]
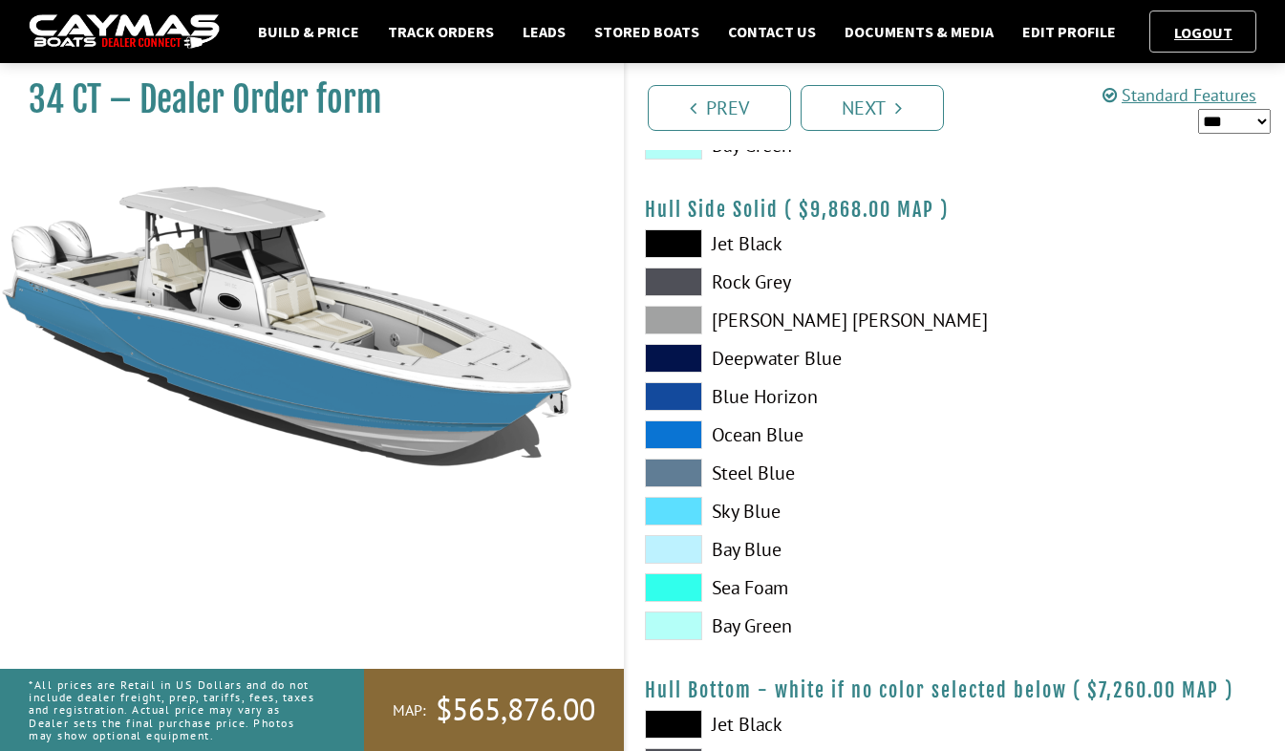
click at [677, 553] on span at bounding box center [673, 549] width 57 height 29
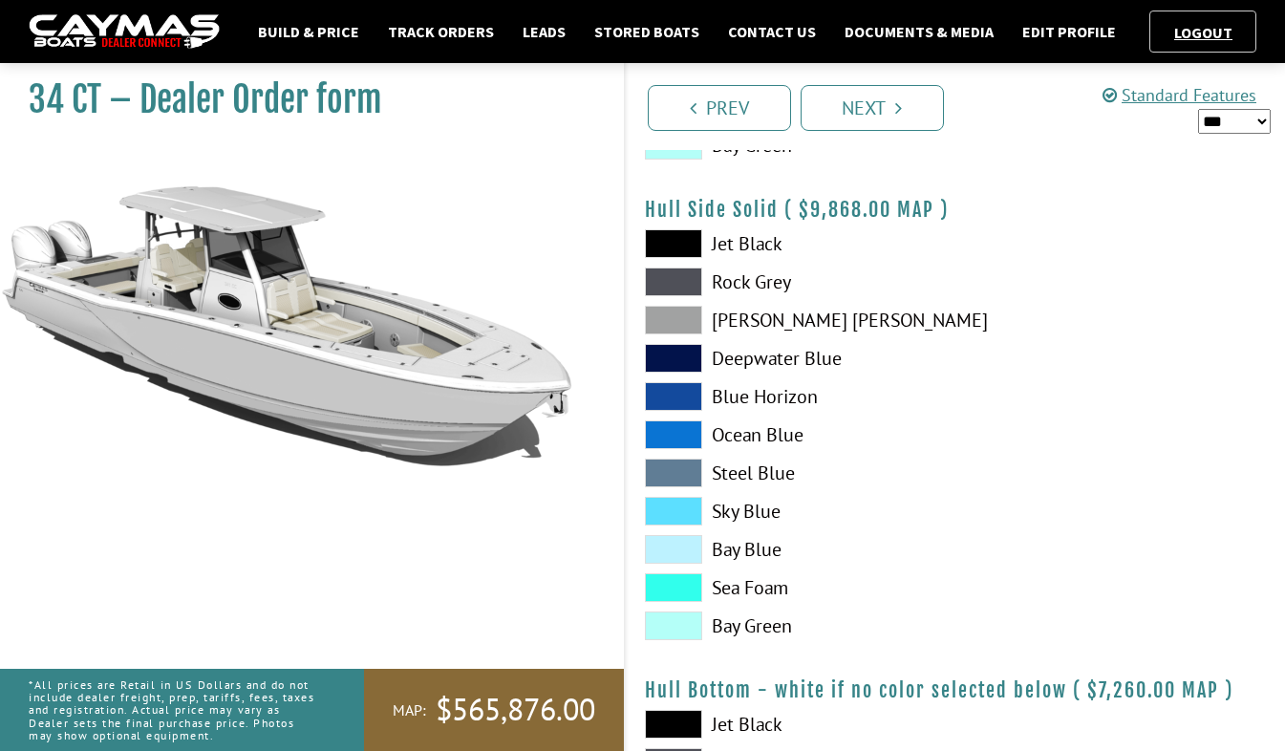
click at [677, 553] on span at bounding box center [673, 549] width 57 height 29
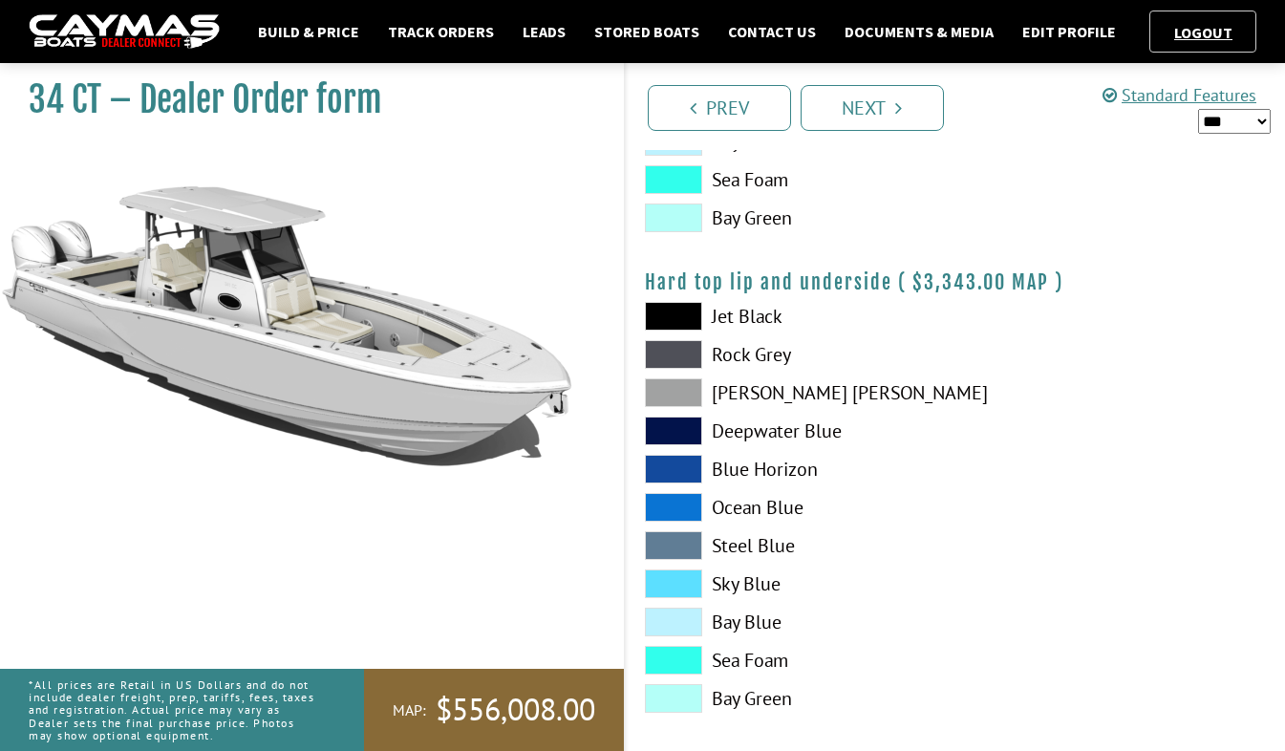
scroll to position [1910, 0]
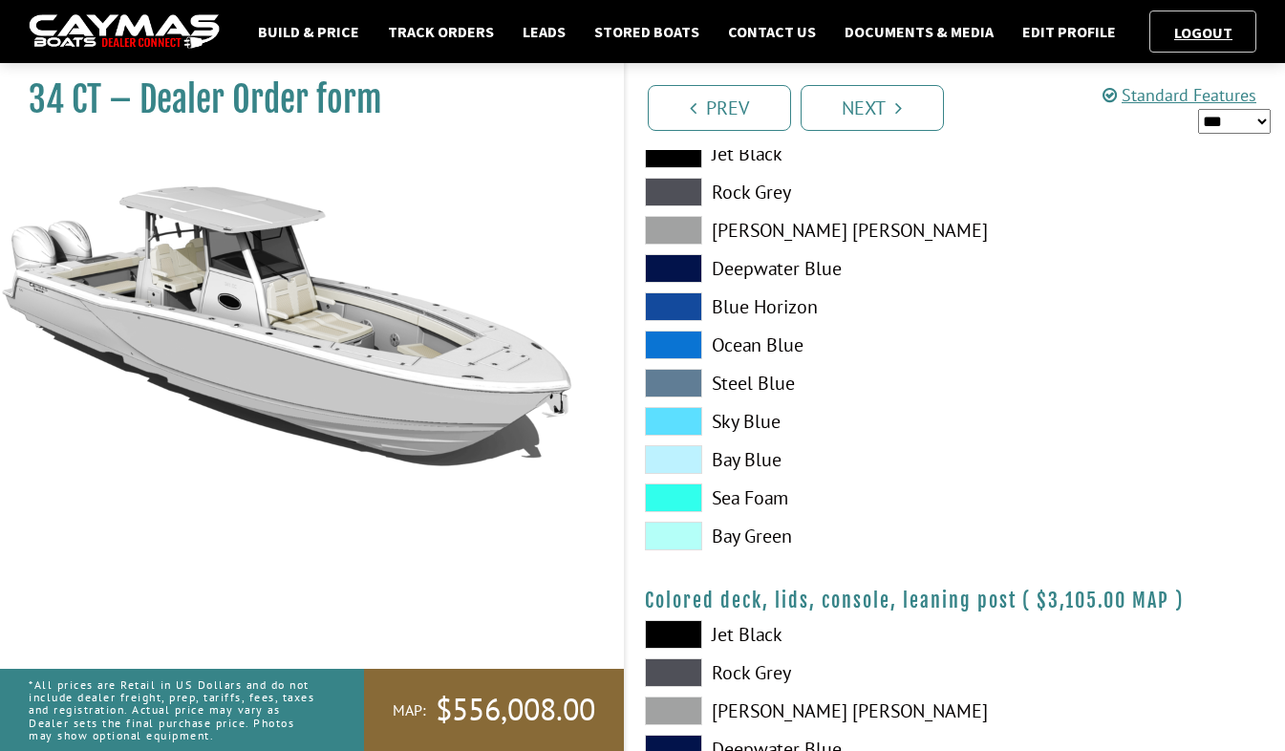
click at [677, 463] on span at bounding box center [673, 459] width 57 height 29
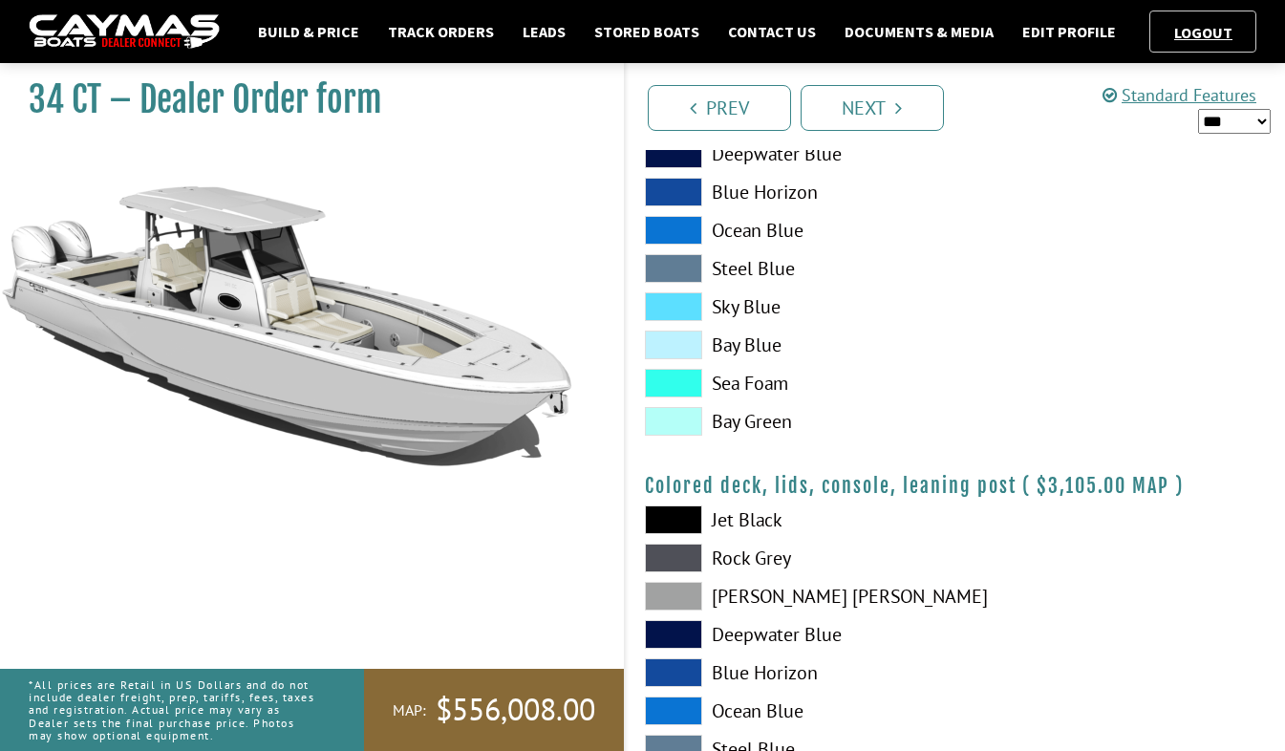
scroll to position [2247, 0]
